Goal: Task Accomplishment & Management: Manage account settings

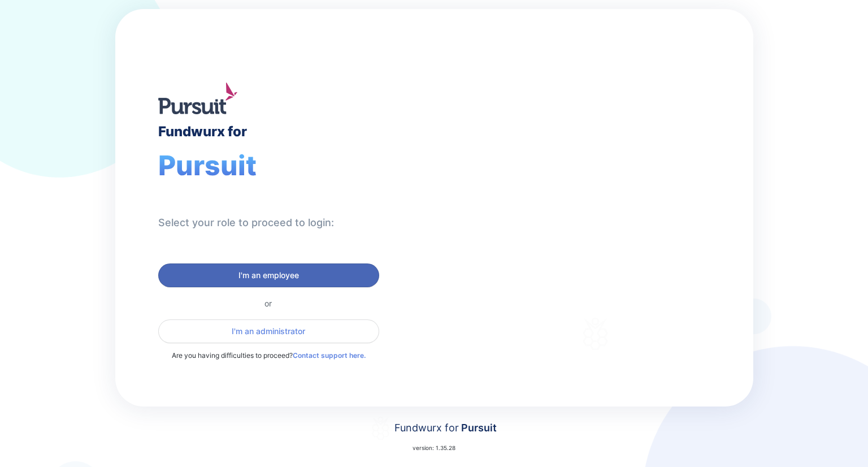
click at [308, 267] on button "I'm an employee" at bounding box center [268, 275] width 221 height 24
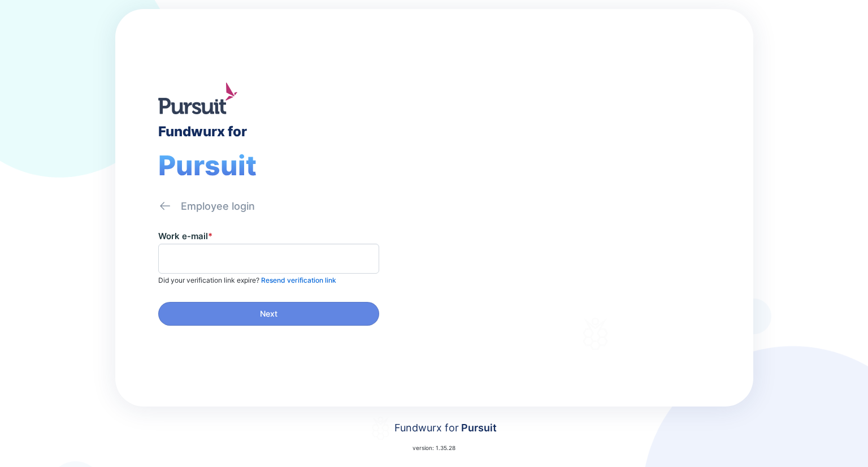
click at [293, 267] on span at bounding box center [268, 259] width 221 height 30
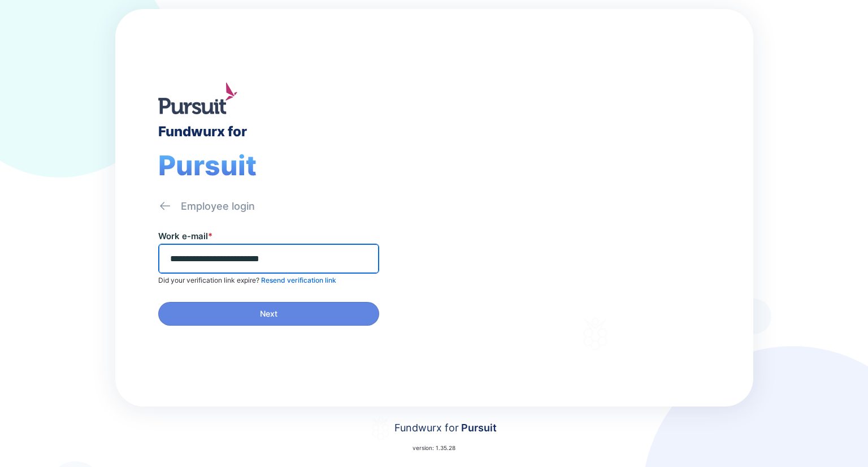
type input "**********"
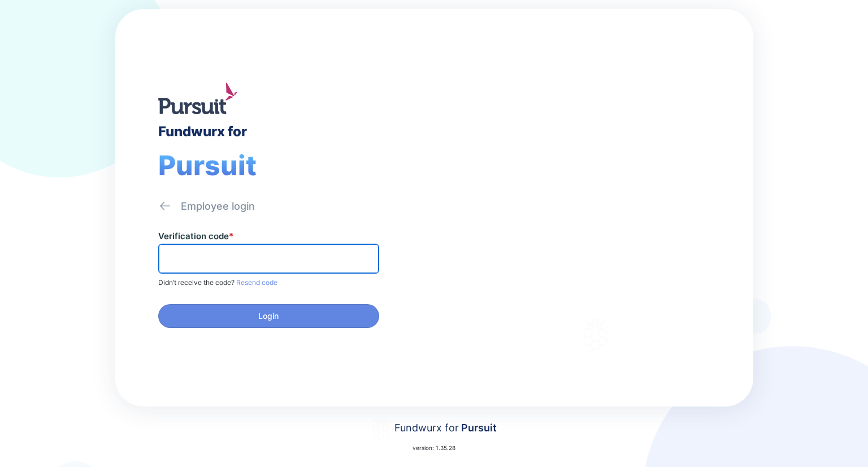
click at [285, 251] on input "text" at bounding box center [268, 259] width 211 height 18
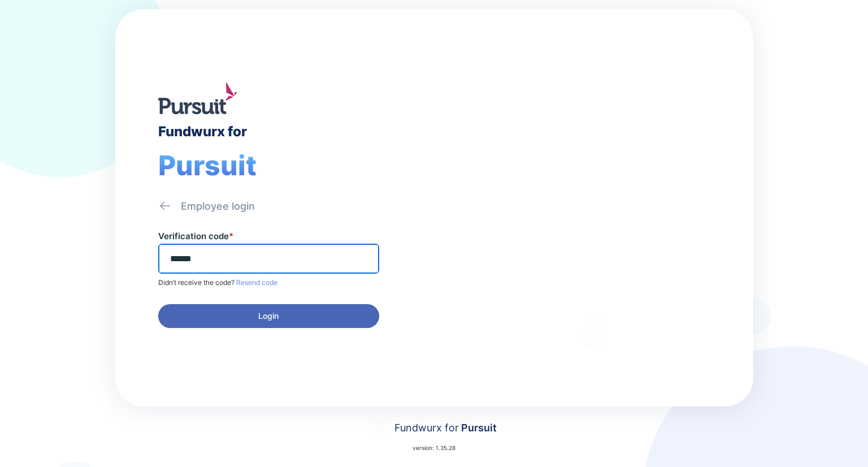
type input "******"
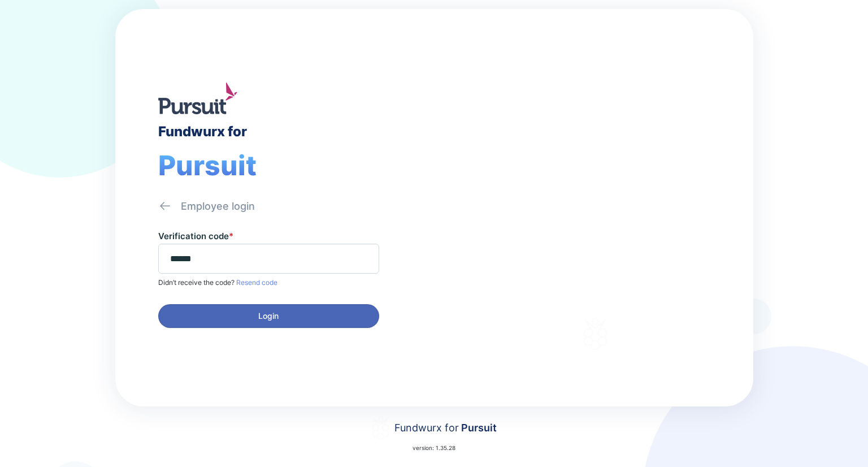
click at [303, 324] on button "Login" at bounding box center [268, 316] width 221 height 24
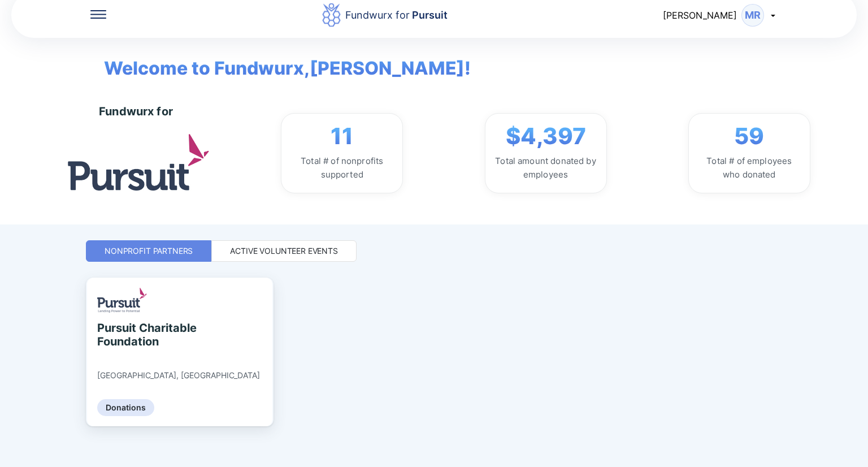
scroll to position [24, 0]
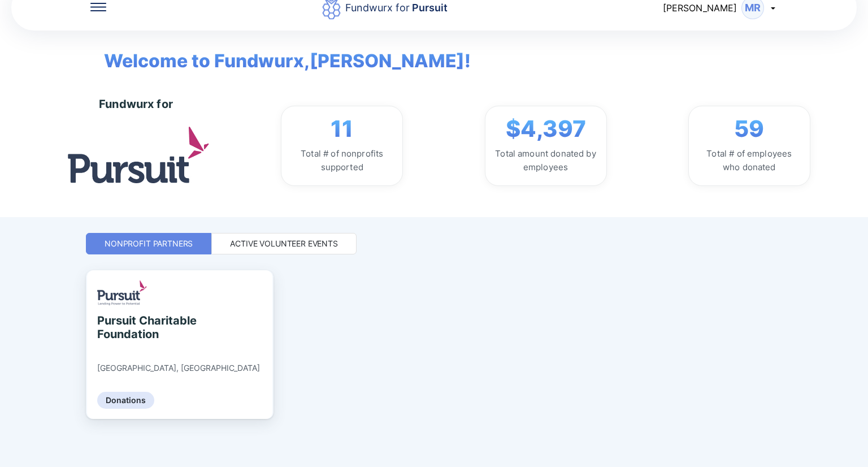
drag, startPoint x: 261, startPoint y: 231, endPoint x: 262, endPoint y: 240, distance: 8.5
click at [262, 232] on div "Fundwurx for Pursuit [PERSON_NAME] MR Welcome to Fundwurx, [PERSON_NAME] ! Fund…" at bounding box center [434, 209] width 696 height 467
click at [262, 250] on div "Active Volunteer Events" at bounding box center [283, 243] width 145 height 21
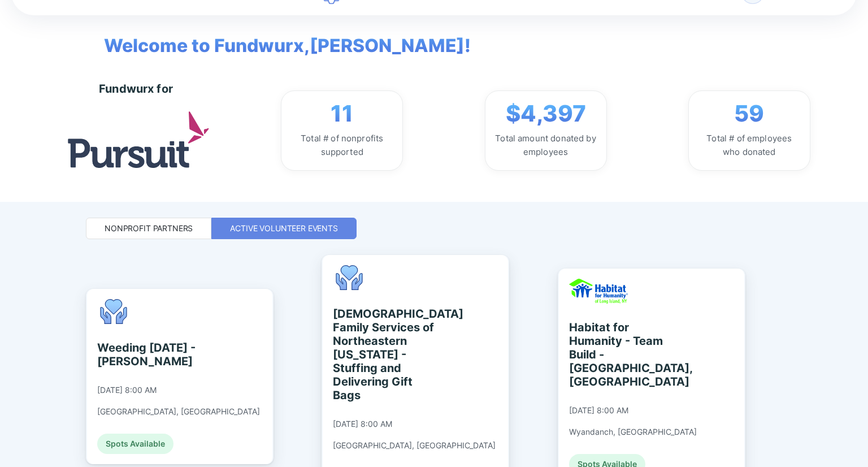
scroll to position [0, 0]
